Goal: Complete application form: Complete application form

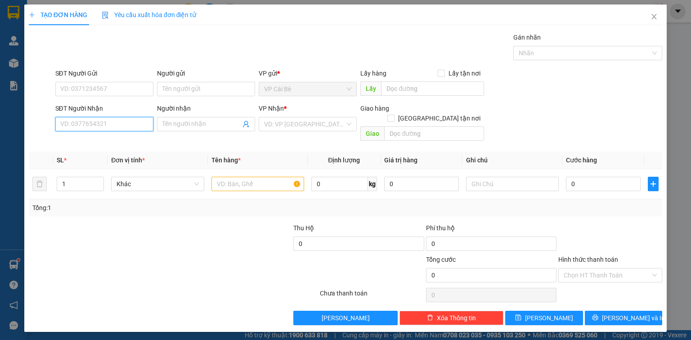
click at [70, 125] on input "SĐT Người Nhận" at bounding box center [104, 124] width 98 height 14
click at [85, 140] on div "0931841184 - [GEOGRAPHIC_DATA]" at bounding box center [111, 142] width 101 height 10
type input "0931841184"
type input "NGA"
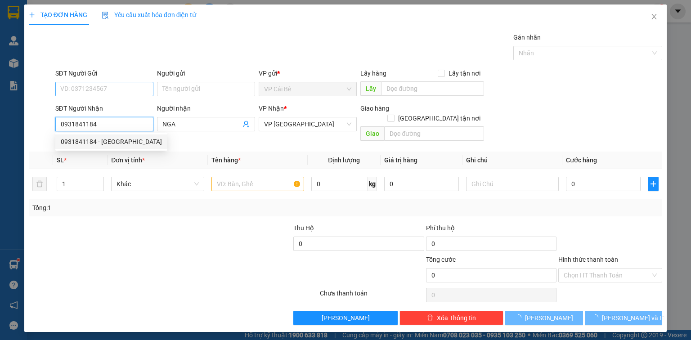
type input "20.000"
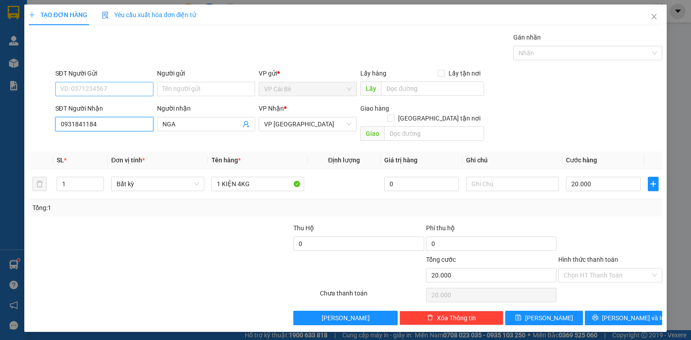
type input "0931841184"
click at [123, 86] on input "SĐT Người Gửi" at bounding box center [104, 89] width 98 height 14
click at [117, 104] on div "0909179321 - LX TÂM" at bounding box center [104, 107] width 87 height 10
type input "0909179321"
type input "LX TÂM"
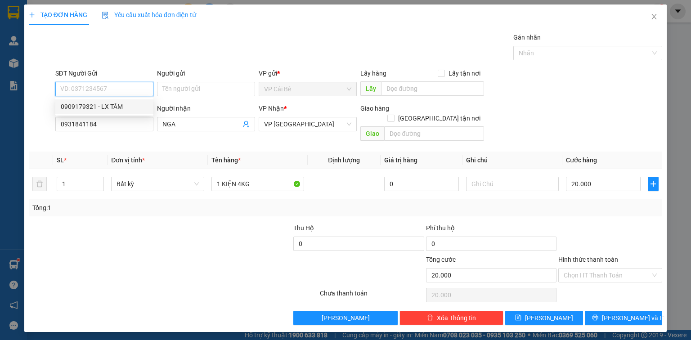
type input "LX TÂM"
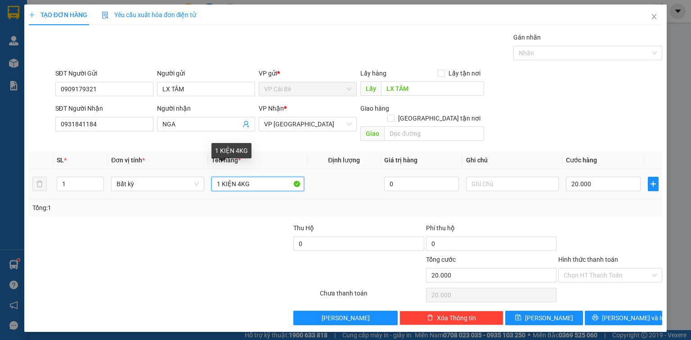
click at [238, 177] on input "1 KIỆN 4KG" at bounding box center [257, 184] width 93 height 14
type input "1 KIỆN 3KG"
drag, startPoint x: 348, startPoint y: 188, endPoint x: 346, endPoint y: 181, distance: 7.0
click at [348, 188] on td at bounding box center [344, 184] width 73 height 30
drag, startPoint x: 351, startPoint y: 199, endPoint x: 381, endPoint y: 192, distance: 30.7
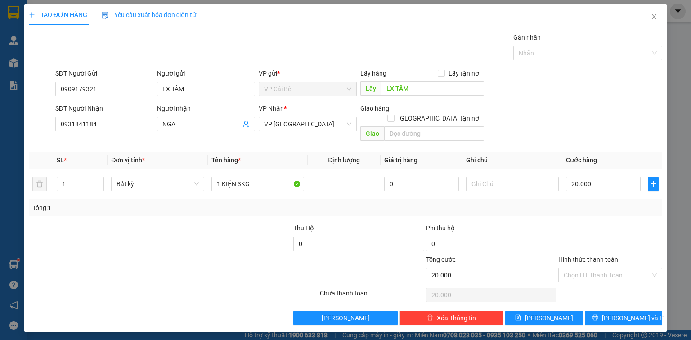
click at [351, 203] on div "Tổng: 1" at bounding box center [345, 208] width 626 height 10
click at [490, 177] on input "text" at bounding box center [512, 184] width 93 height 14
type input "8H30"
click at [620, 152] on th "Cước hàng" at bounding box center [603, 161] width 82 height 18
click at [521, 314] on icon "save" at bounding box center [518, 317] width 6 height 6
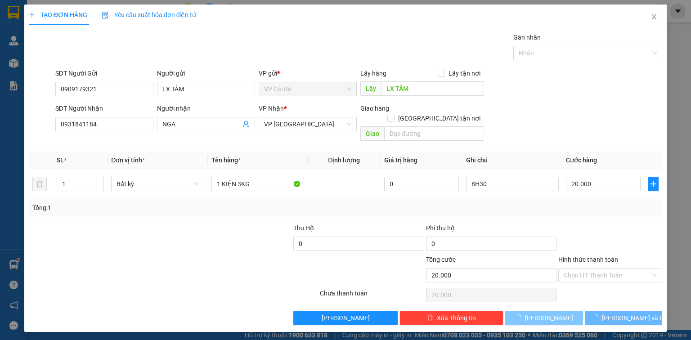
type input "0"
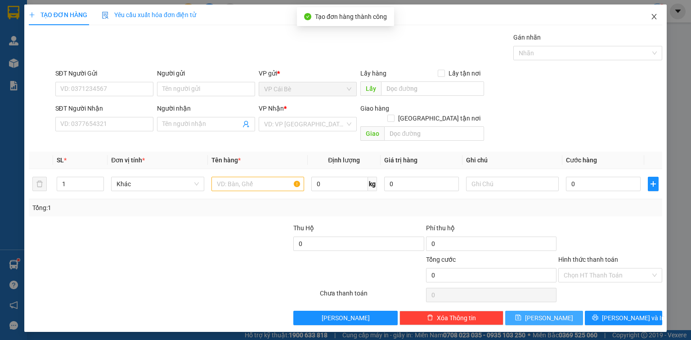
click at [657, 17] on icon "close" at bounding box center [654, 16] width 7 height 7
